Goal: Task Accomplishment & Management: Use online tool/utility

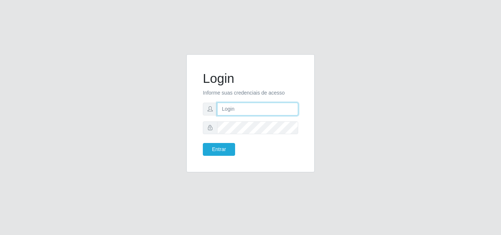
click at [230, 114] on input "text" at bounding box center [257, 109] width 81 height 13
type input "vitoria@saullus"
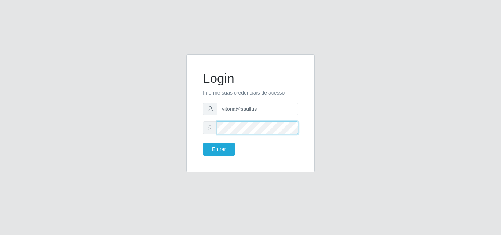
click at [203, 143] on button "Entrar" at bounding box center [219, 149] width 32 height 13
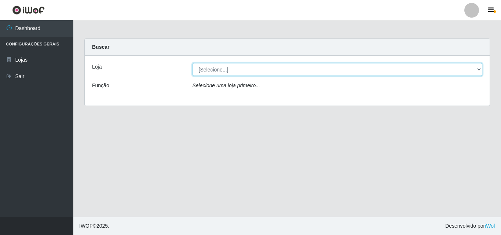
click at [267, 68] on select "[Selecione...] Saullus Supermercados" at bounding box center [338, 69] width 290 height 13
select select "423"
click at [193, 63] on select "[Selecione...] Saullus Supermercados" at bounding box center [338, 69] width 290 height 13
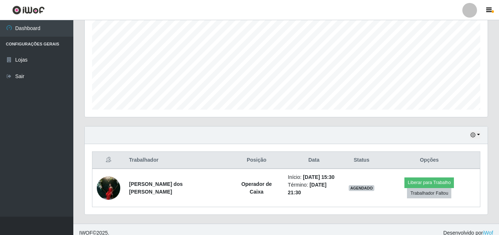
scroll to position [154, 0]
